Goal: Information Seeking & Learning: Learn about a topic

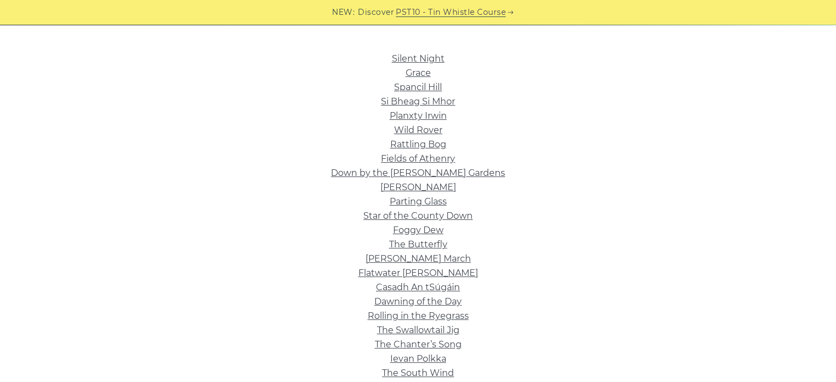
scroll to position [267, 0]
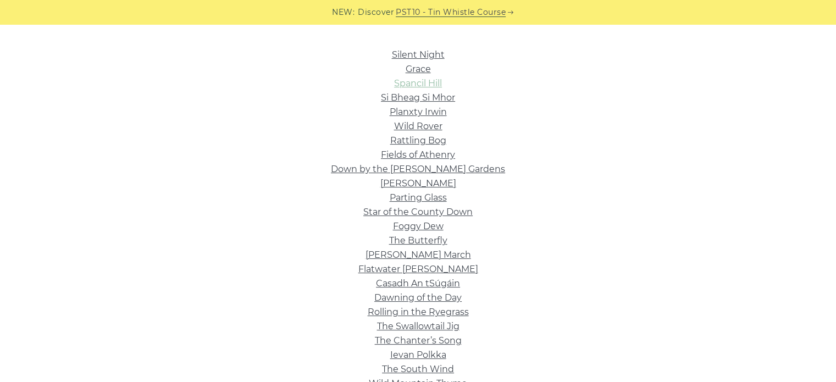
click at [418, 84] on link "Spancil Hill" at bounding box center [418, 83] width 48 height 10
click at [404, 72] on li "Grace" at bounding box center [418, 69] width 620 height 14
click at [419, 68] on link "Grace" at bounding box center [418, 69] width 25 height 10
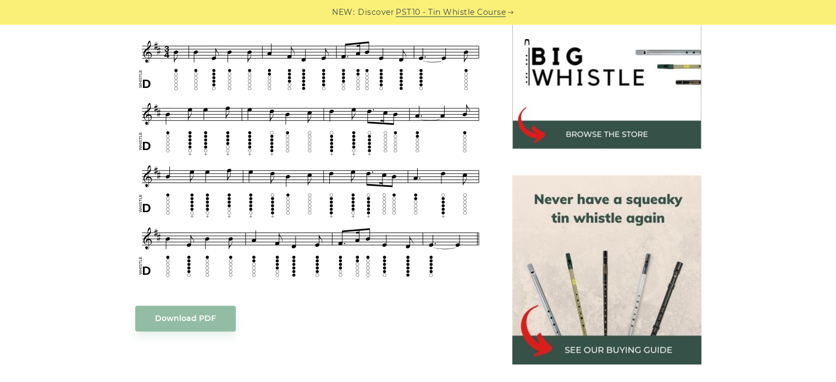
scroll to position [368, 0]
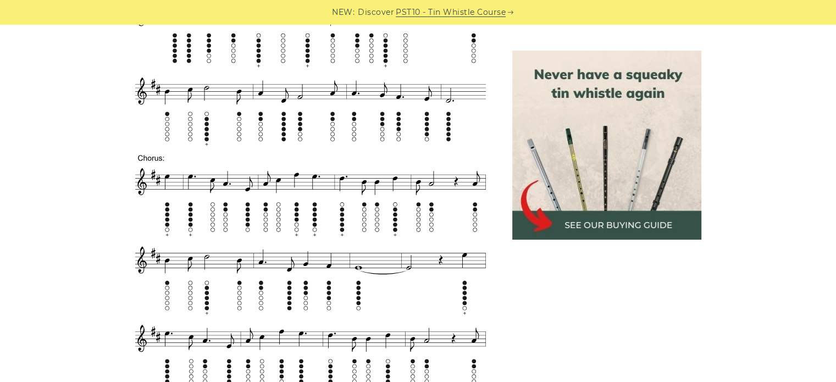
scroll to position [581, 0]
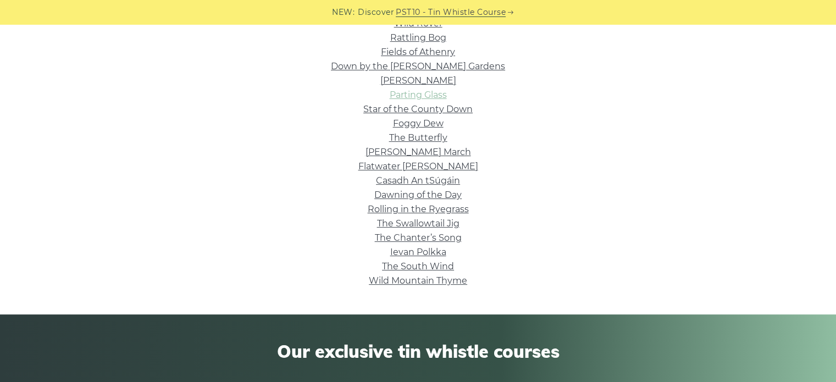
scroll to position [369, 0]
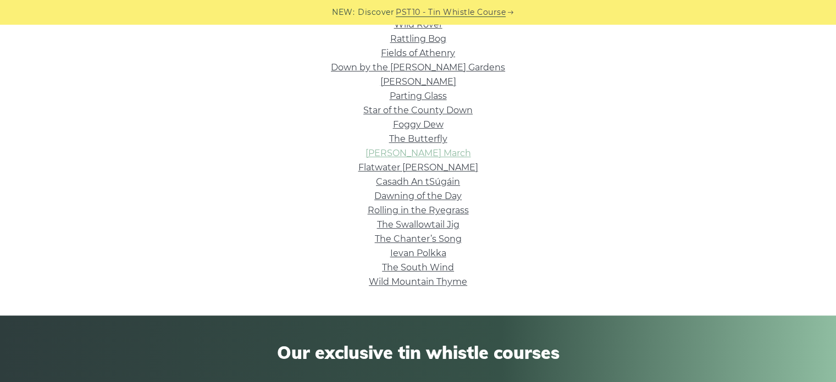
click at [447, 154] on link "Brian Boru’s March" at bounding box center [419, 153] width 106 height 10
click at [436, 253] on link "Ievan Polkka" at bounding box center [418, 253] width 56 height 10
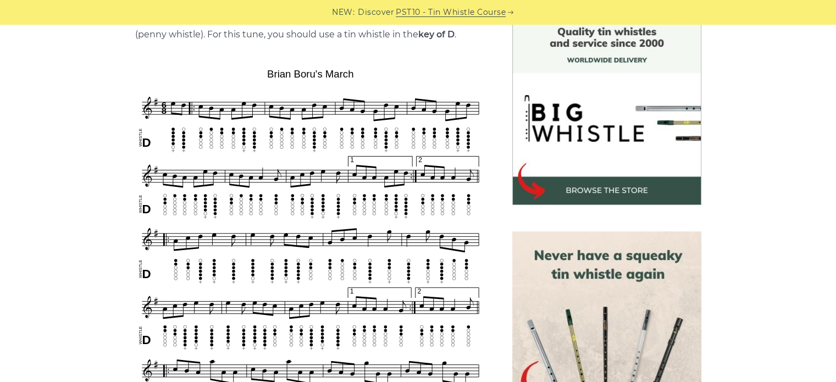
scroll to position [301, 0]
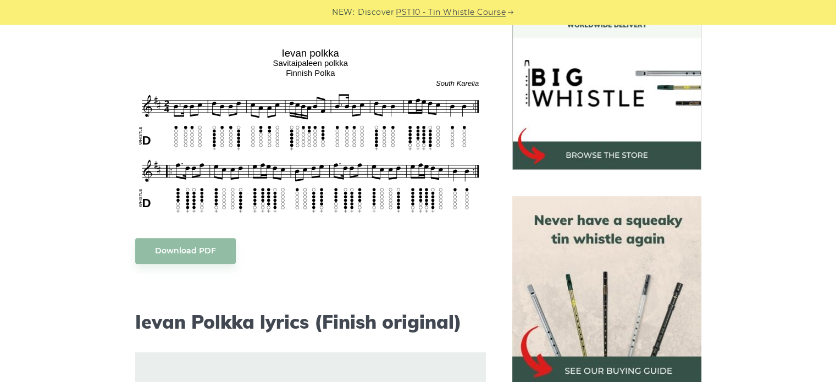
scroll to position [336, 0]
